Goal: Information Seeking & Learning: Learn about a topic

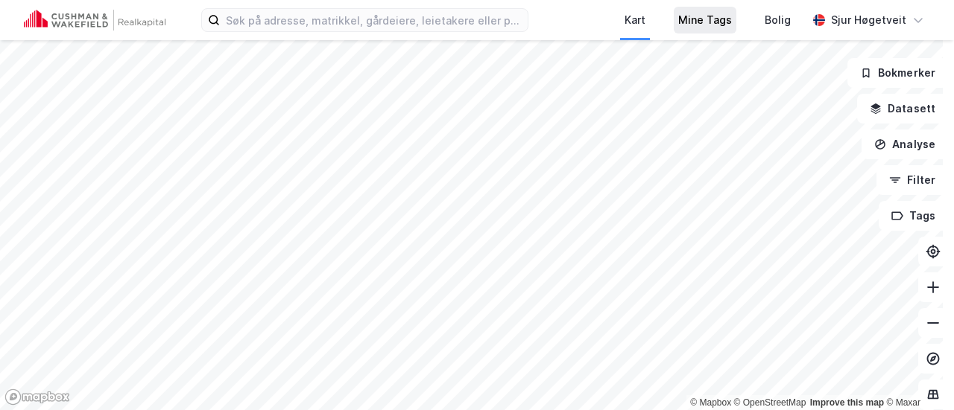
click at [732, 19] on div "Mine Tags" at bounding box center [705, 20] width 54 height 18
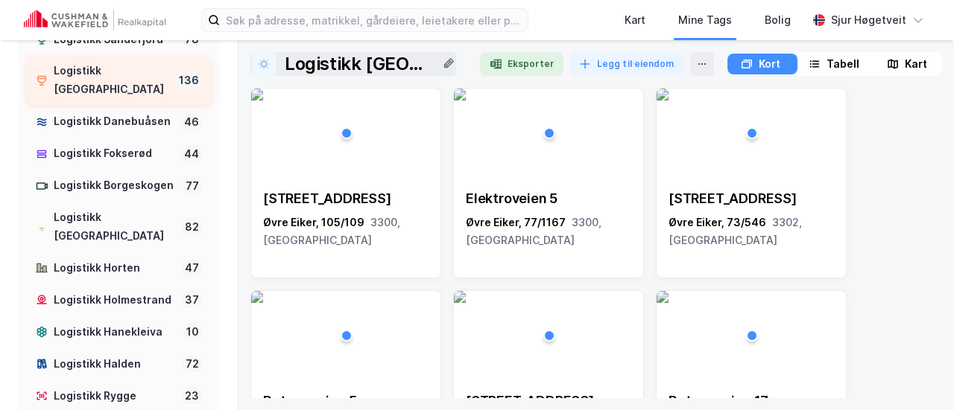
scroll to position [251, 0]
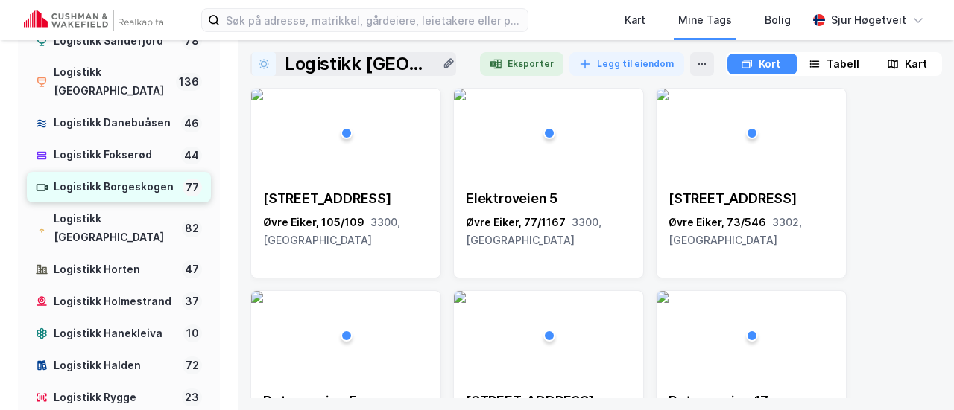
click at [124, 182] on div "Logistikk Borgeskogen" at bounding box center [115, 187] width 123 height 19
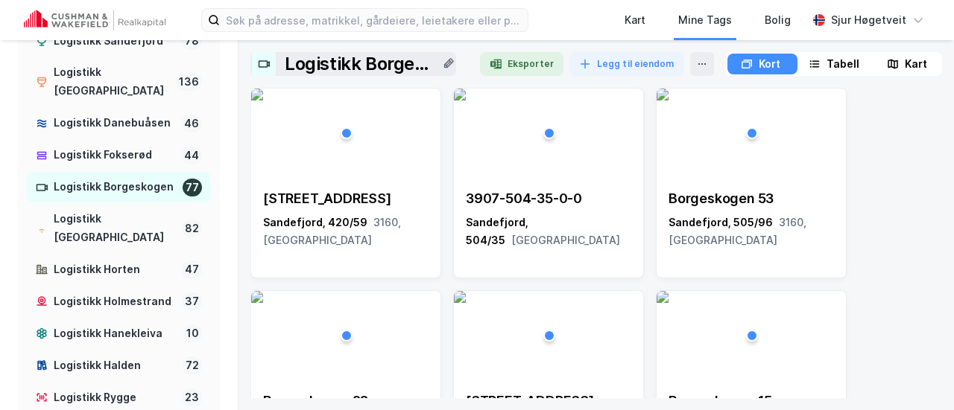
click at [919, 60] on div "Kart" at bounding box center [915, 64] width 22 height 18
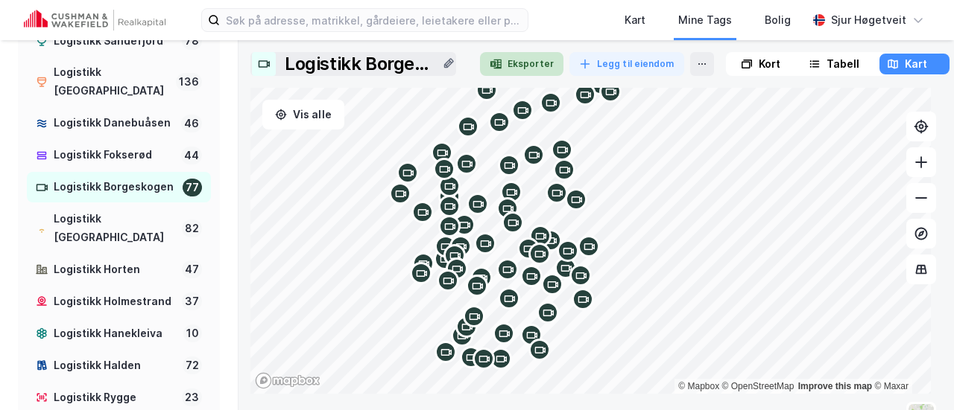
click at [520, 74] on button "Eksporter" at bounding box center [521, 64] width 83 height 24
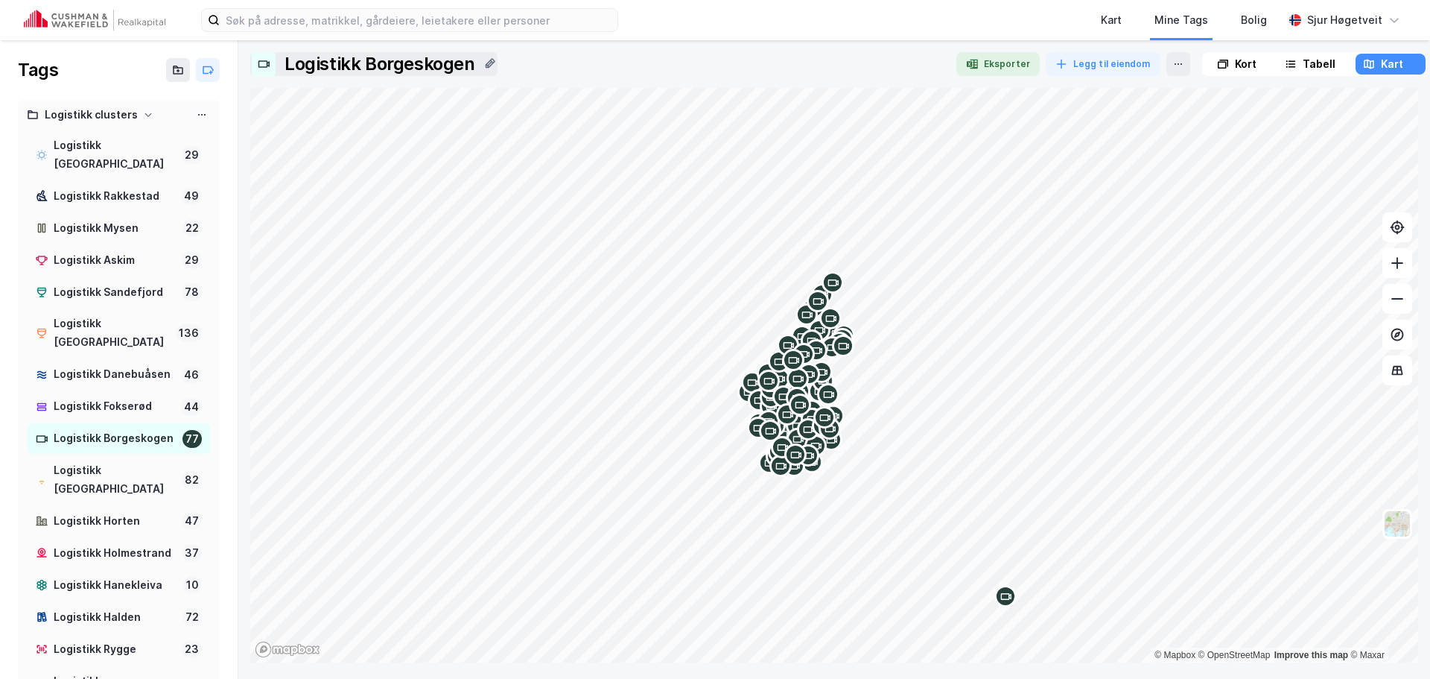
drag, startPoint x: 1230, startPoint y: 58, endPoint x: 1286, endPoint y: 58, distance: 55.9
click at [953, 58] on div "Kort" at bounding box center [1246, 64] width 22 height 18
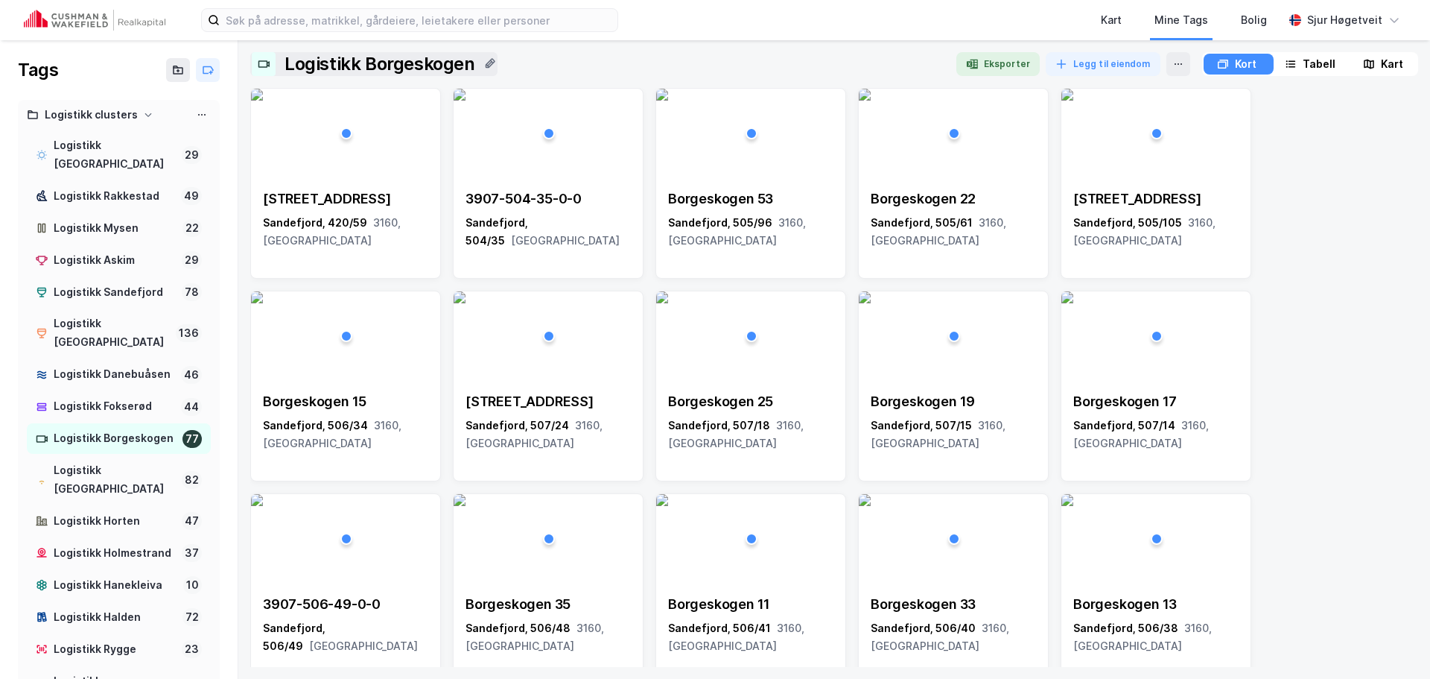
click at [953, 61] on div "Tabell" at bounding box center [1319, 64] width 33 height 18
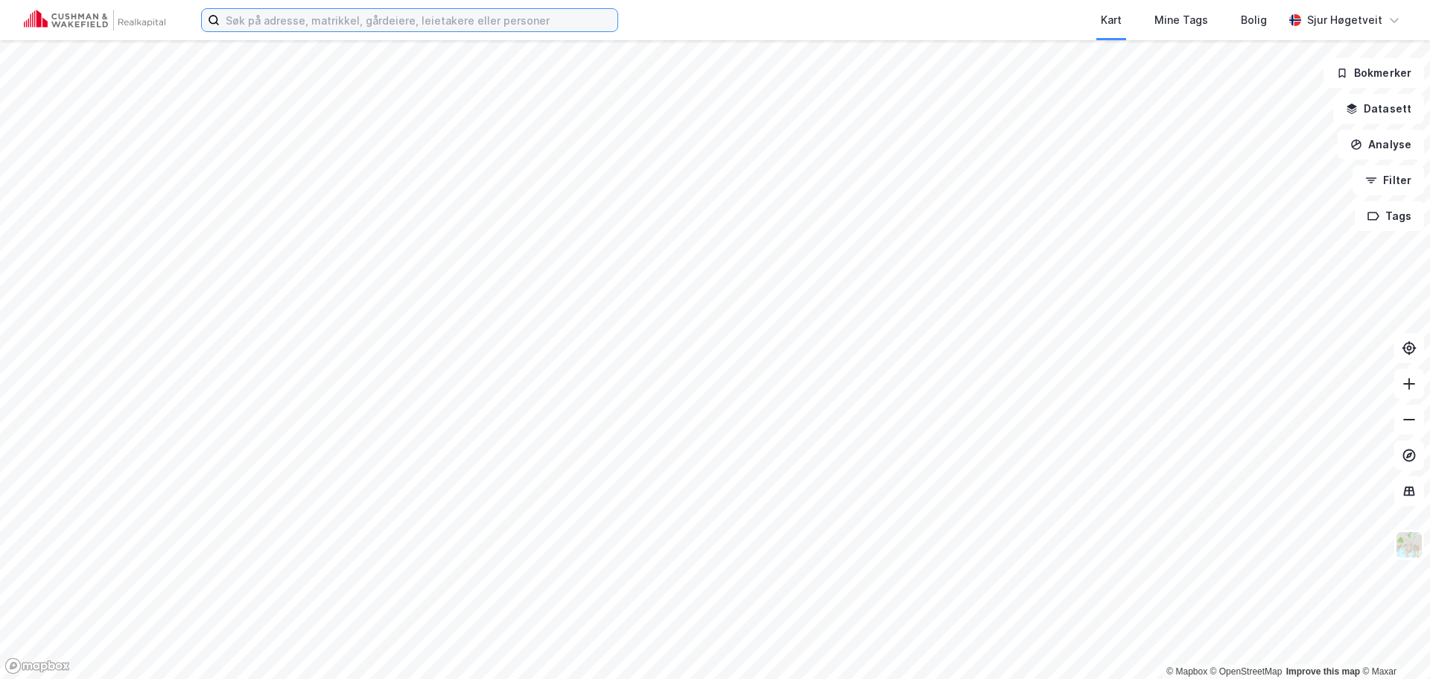
click at [492, 21] on input at bounding box center [419, 20] width 398 height 22
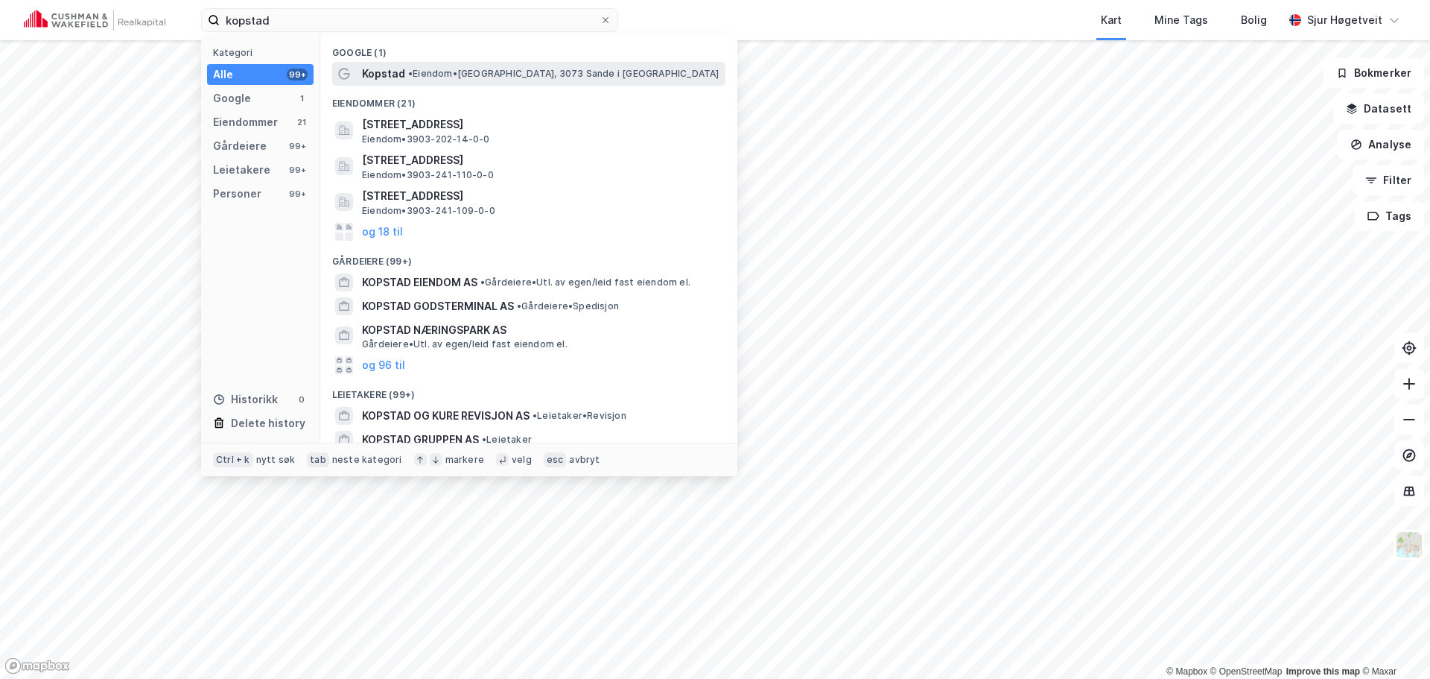
click at [514, 78] on span "• Eiendom • Kopstad, 3073 Sande i Vestfold" at bounding box center [563, 74] width 311 height 12
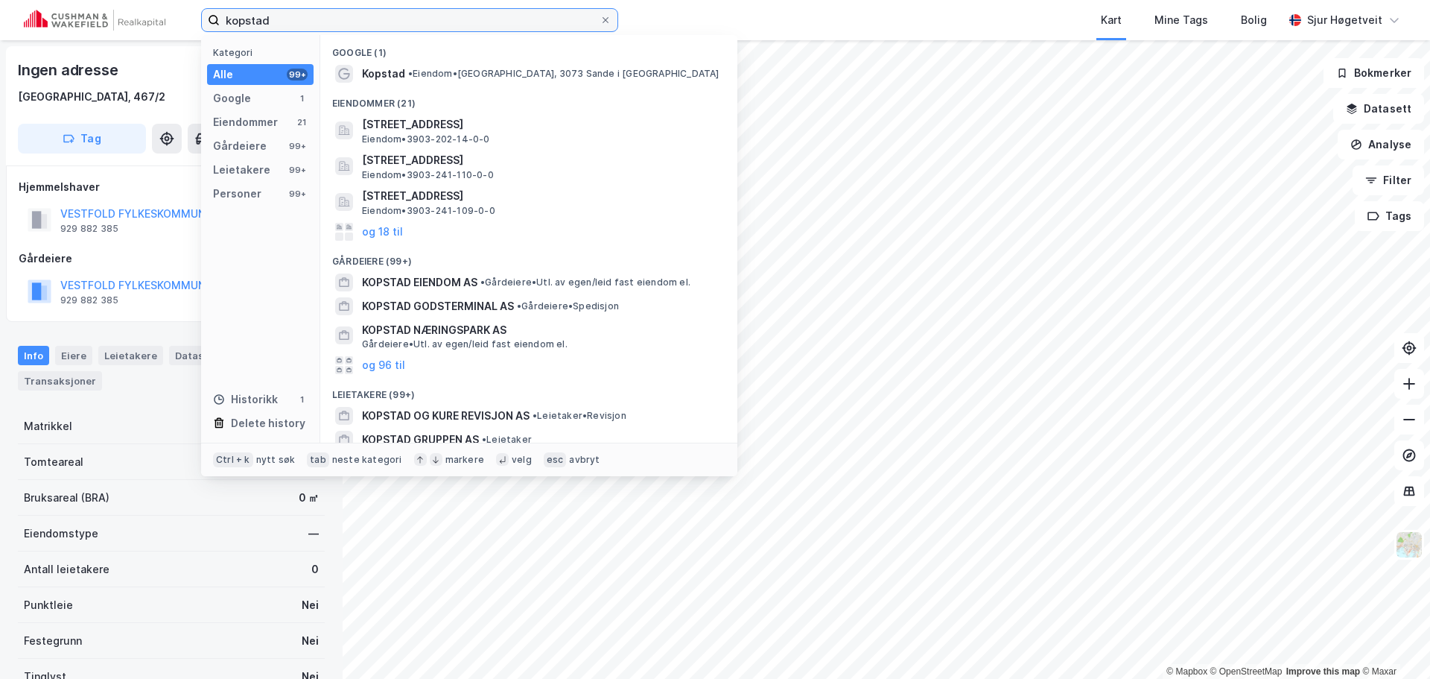
click at [440, 30] on input "kopstad" at bounding box center [410, 20] width 380 height 22
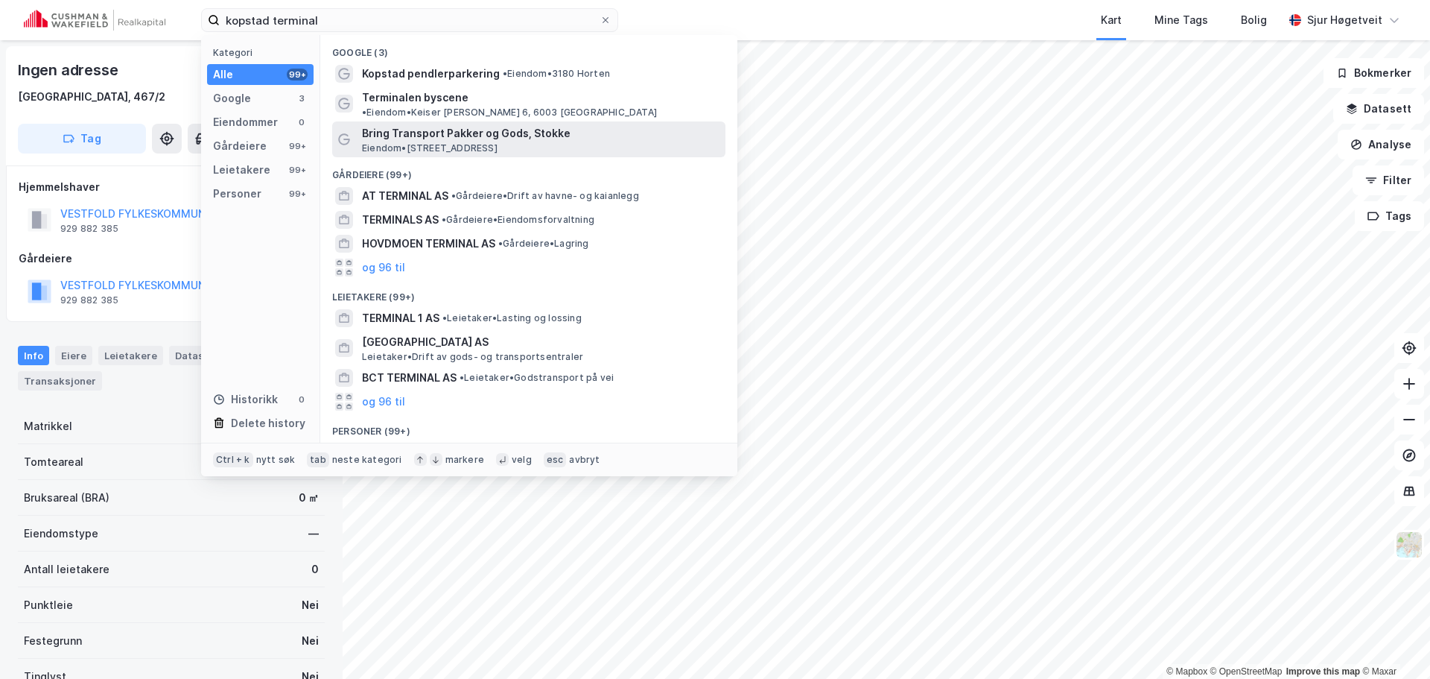
click at [516, 124] on span "Bring Transport Pakker og Gods, Stokke" at bounding box center [541, 133] width 358 height 18
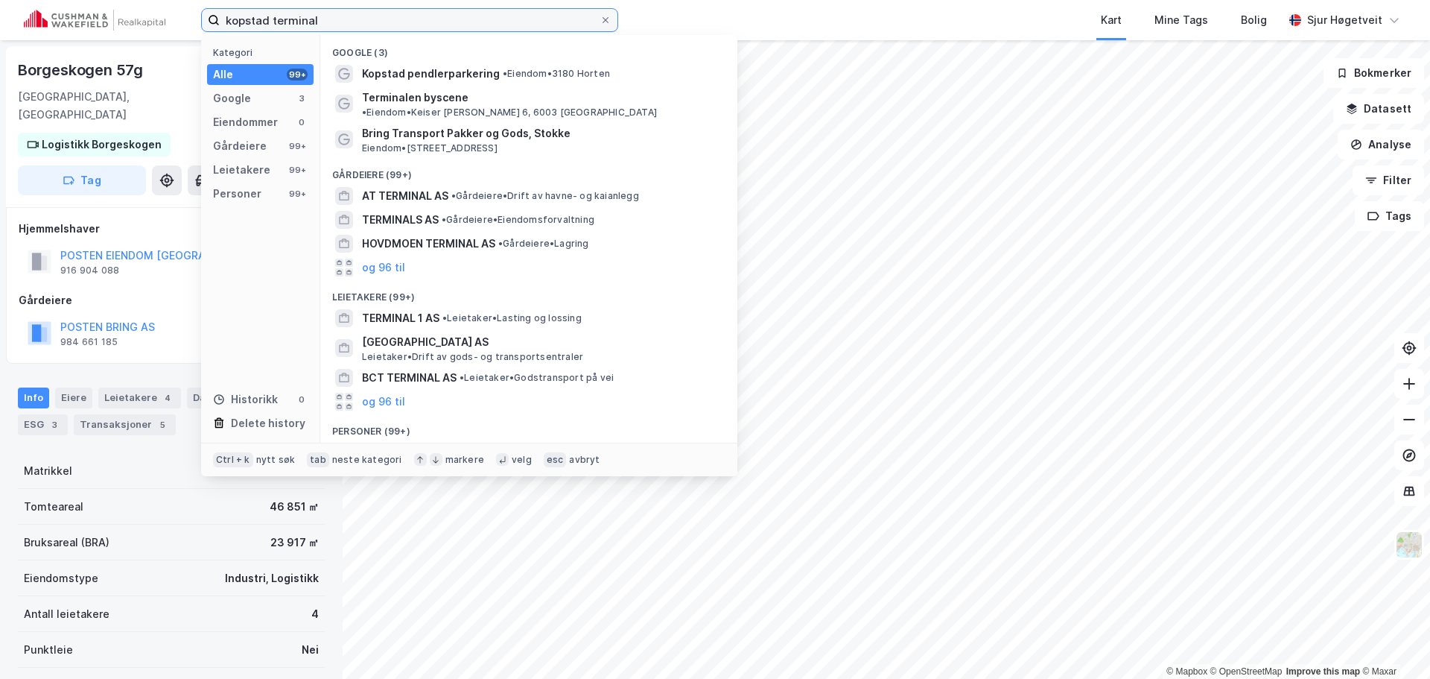
click at [421, 23] on input "kopstad terminal" at bounding box center [410, 20] width 380 height 22
click at [340, 19] on input "kopstad terminal" at bounding box center [410, 20] width 380 height 22
click at [341, 19] on input "kopstad terminal" at bounding box center [410, 20] width 380 height 22
paste input "Eiksenteret"
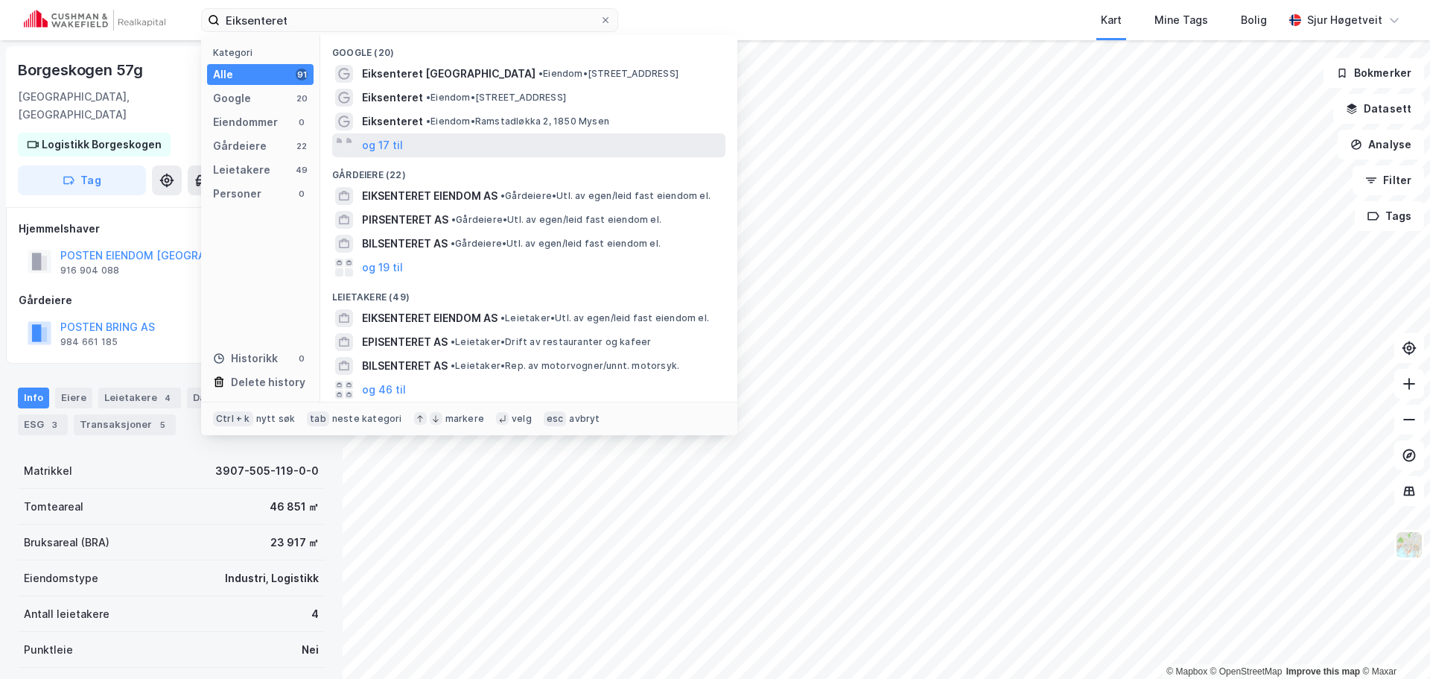
click at [623, 143] on div "og 17 til" at bounding box center [528, 145] width 393 height 24
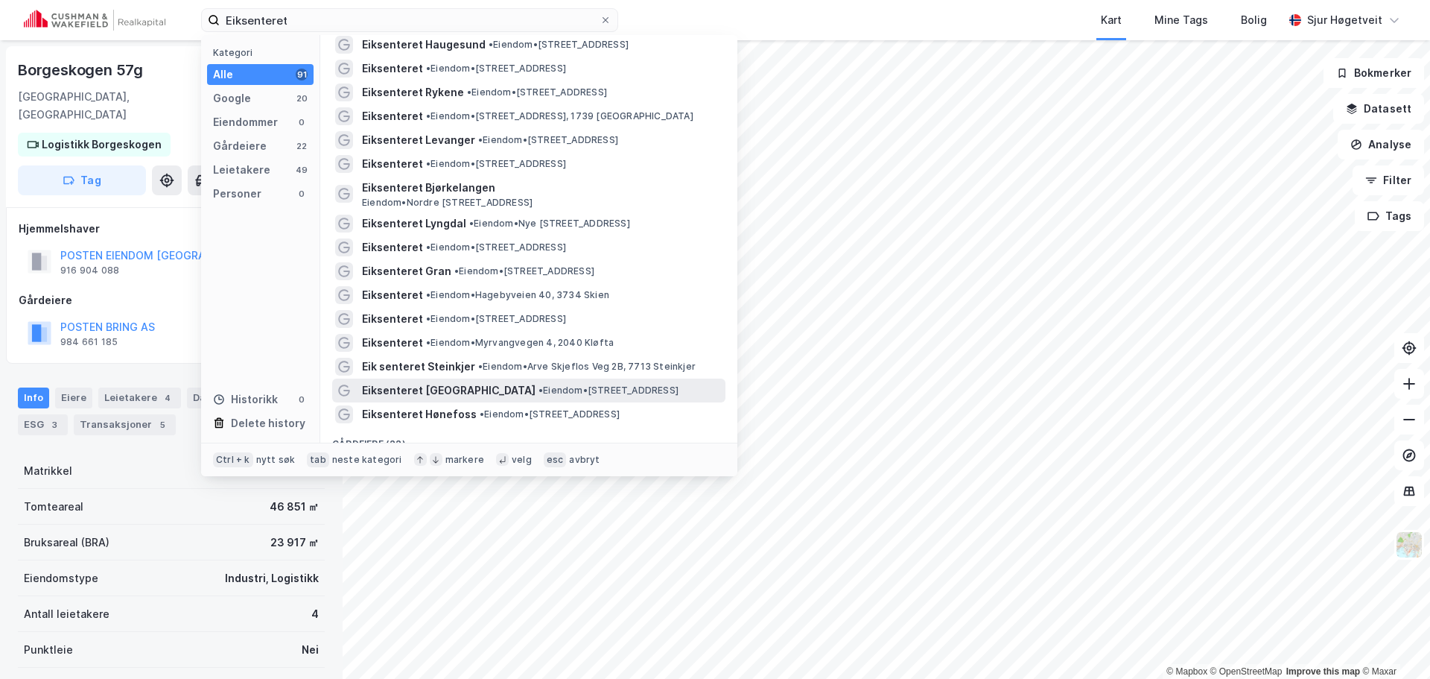
scroll to position [149, 0]
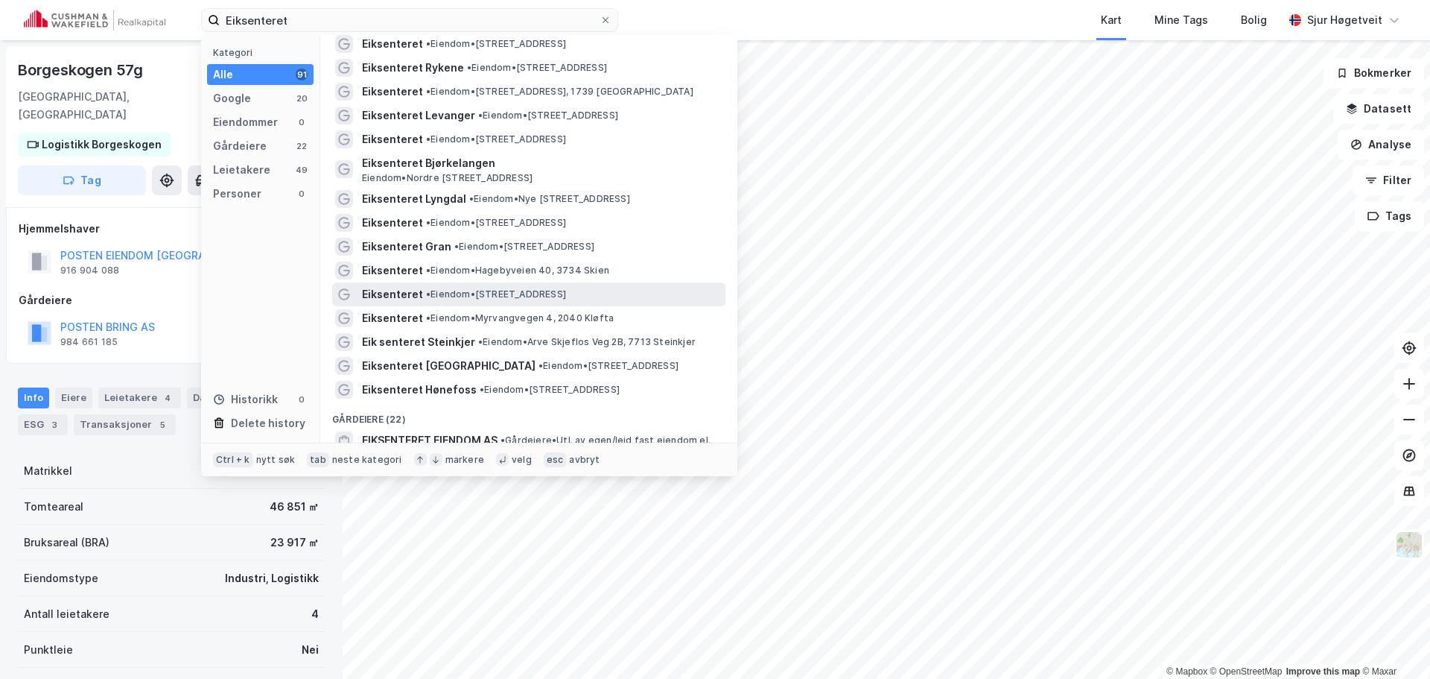
click at [632, 298] on div "Eiksenteret • Eiendom • Melsomvikveien 7, 3160 Stokke" at bounding box center [542, 294] width 361 height 18
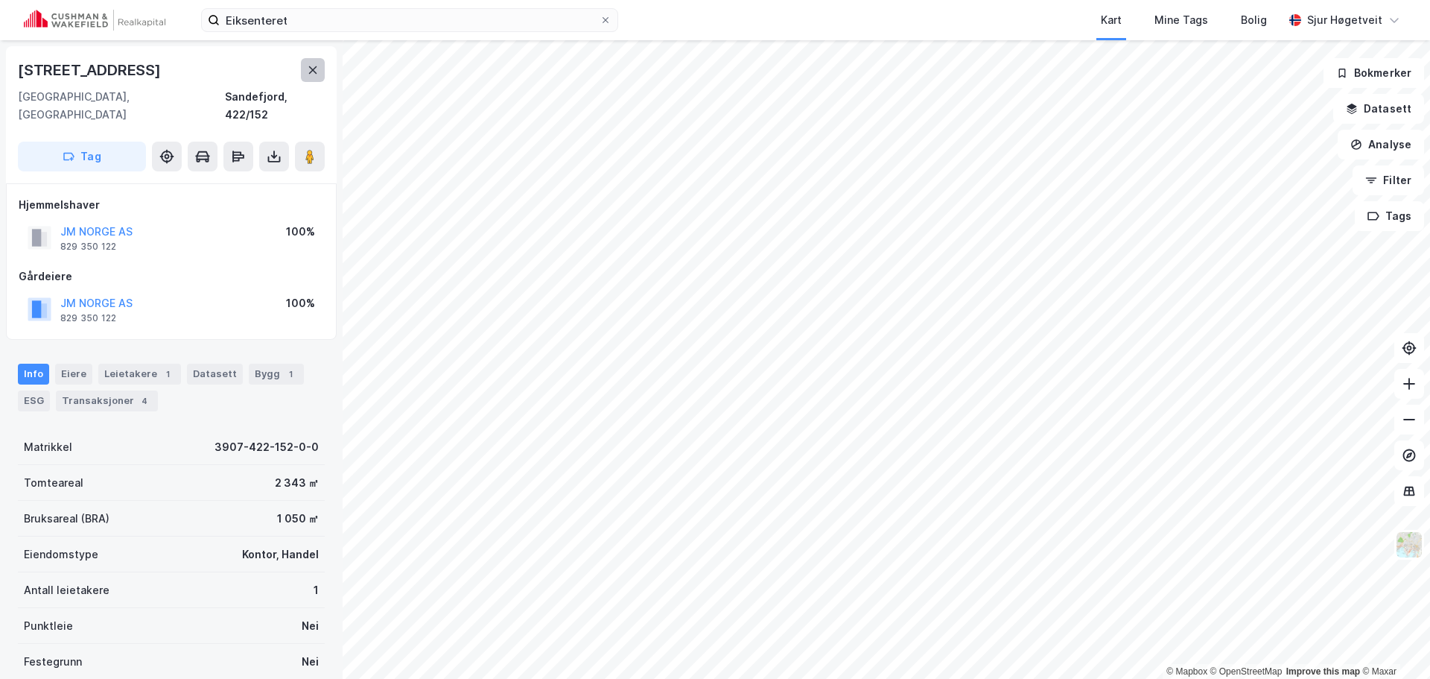
click at [308, 73] on button at bounding box center [313, 70] width 24 height 24
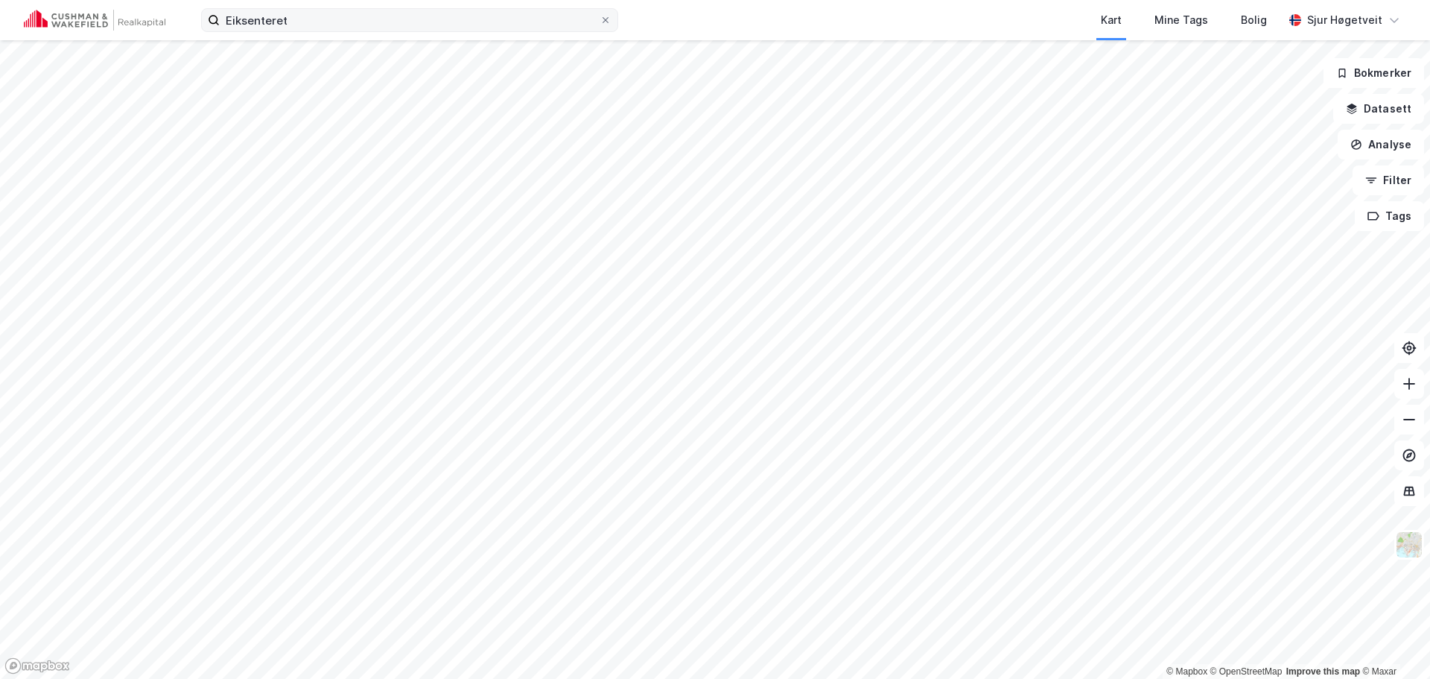
click at [308, 31] on label "Eiksenteret" at bounding box center [409, 20] width 417 height 24
click at [308, 31] on input "Eiksenteret" at bounding box center [410, 20] width 380 height 22
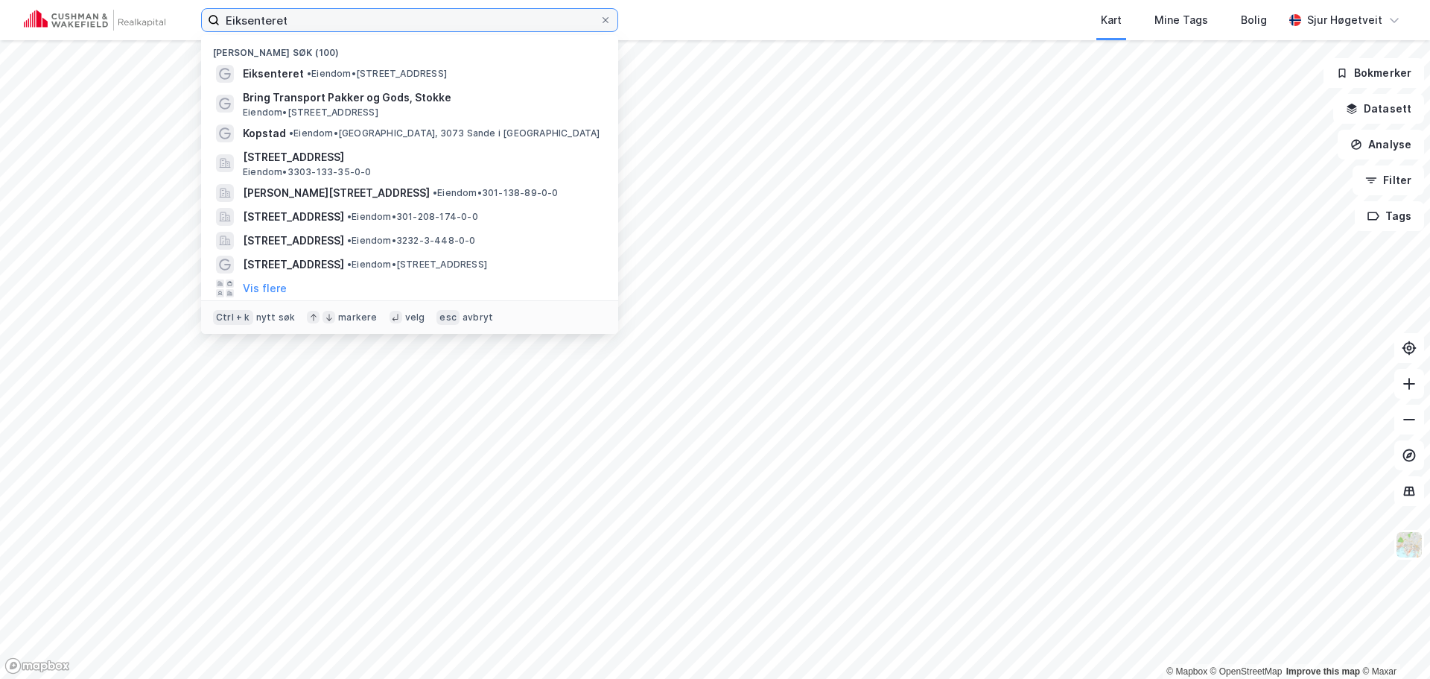
click at [314, 20] on input "Eiksenteret" at bounding box center [410, 20] width 380 height 22
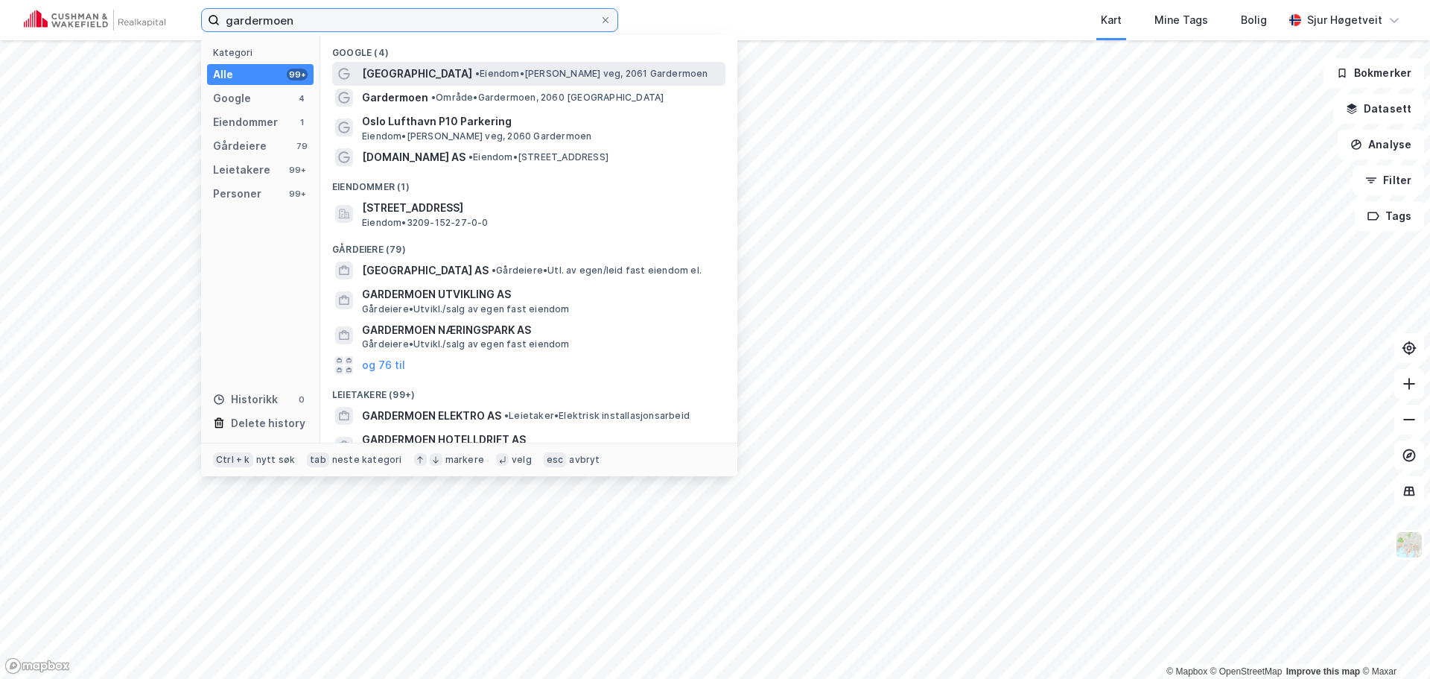
type input "gardermoen"
click at [642, 74] on span "• Eiendom • Edvard Munchs veg, 2061 Gardermoen" at bounding box center [591, 74] width 233 height 12
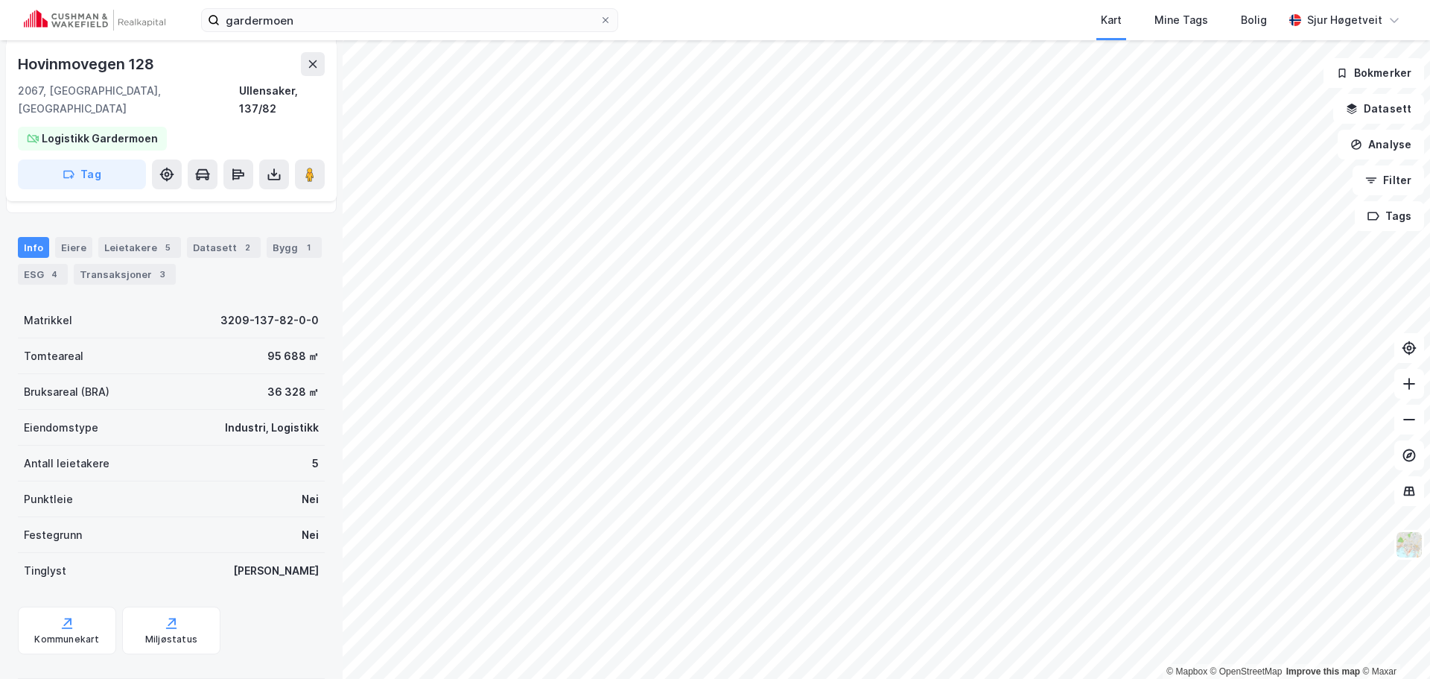
scroll to position [257, 0]
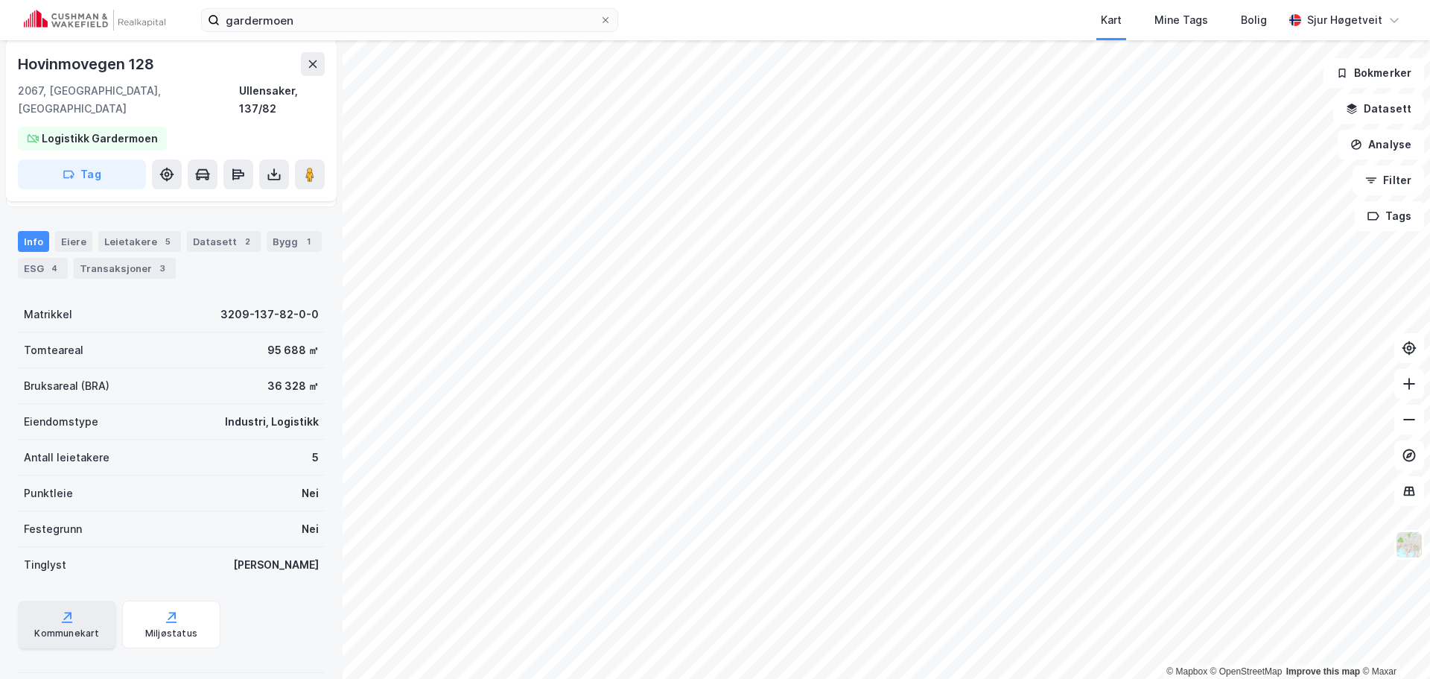
click at [68, 627] on div "Kommunekart" at bounding box center [66, 633] width 65 height 12
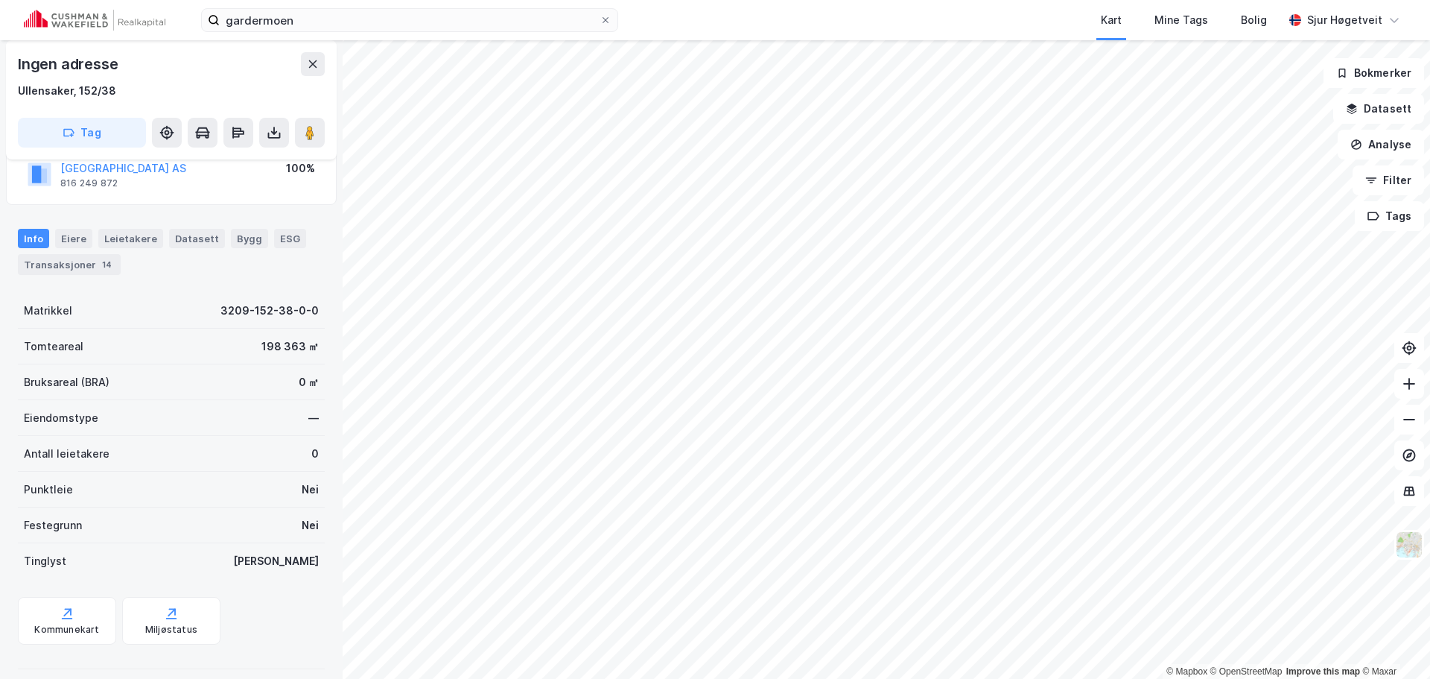
scroll to position [209, 0]
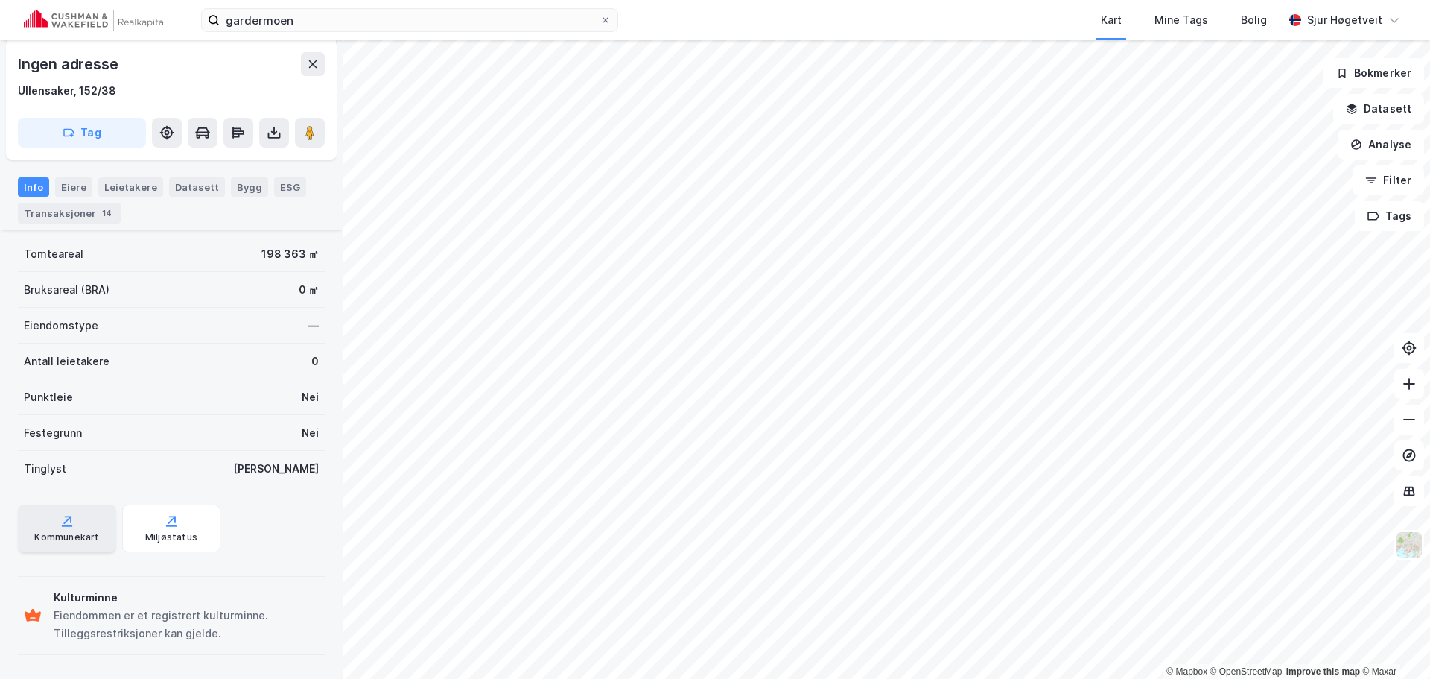
click at [61, 521] on icon at bounding box center [67, 520] width 15 height 15
